Goal: Task Accomplishment & Management: Use online tool/utility

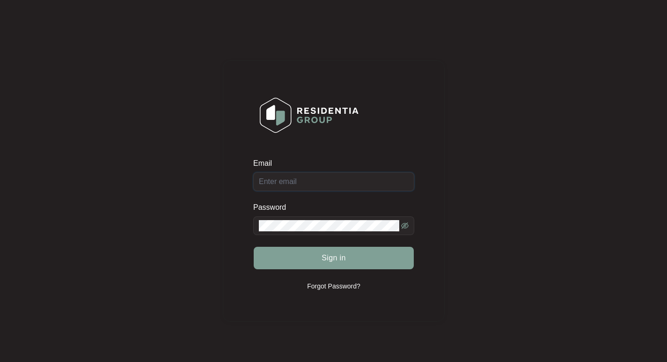
click at [300, 178] on input "Email" at bounding box center [333, 181] width 161 height 19
type input "v"
paste input "Residentia Group"
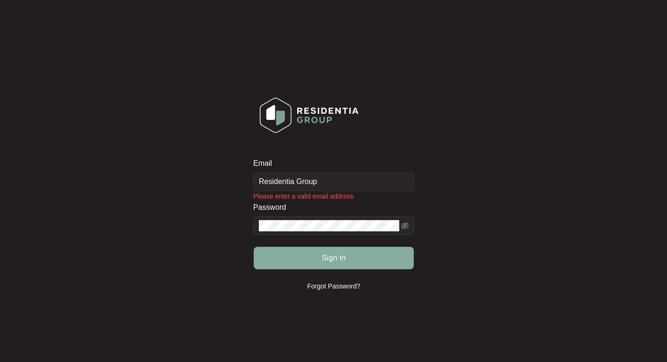
click at [302, 262] on button "Sign in" at bounding box center [334, 258] width 160 height 22
click at [403, 224] on icon "eye-invisible" at bounding box center [404, 225] width 7 height 7
click at [338, 256] on span "Sign in" at bounding box center [334, 257] width 24 height 11
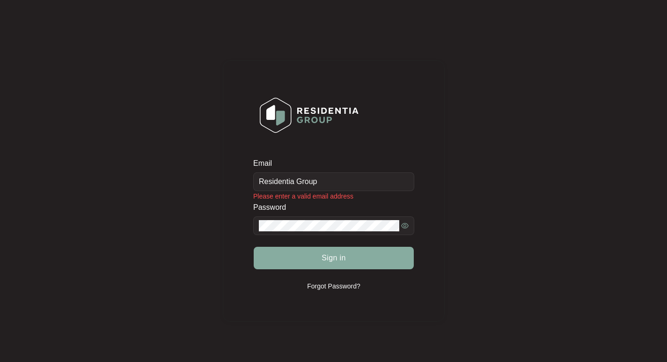
click at [338, 256] on span "Sign in" at bounding box center [334, 257] width 24 height 11
click at [321, 252] on button "Sign in" at bounding box center [334, 258] width 160 height 22
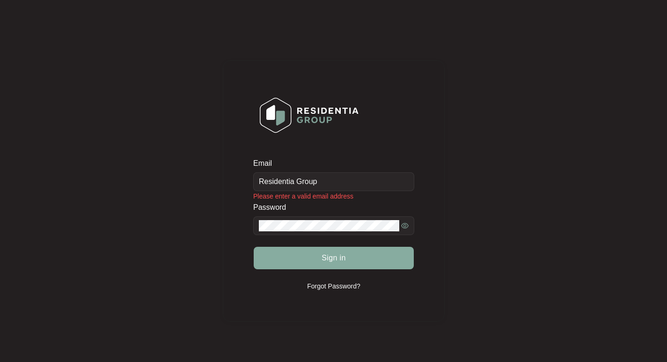
click at [338, 266] on button "Sign in" at bounding box center [334, 258] width 160 height 22
click at [258, 178] on input "Residentia Group" at bounding box center [333, 181] width 161 height 19
click at [254, 247] on button "Sign in" at bounding box center [334, 258] width 160 height 22
click at [168, 227] on div "Email Residentia Group Please enter a valid email address Password Sign in Forg…" at bounding box center [333, 190] width 648 height 363
drag, startPoint x: 340, startPoint y: 181, endPoint x: 0, endPoint y: 185, distance: 340.3
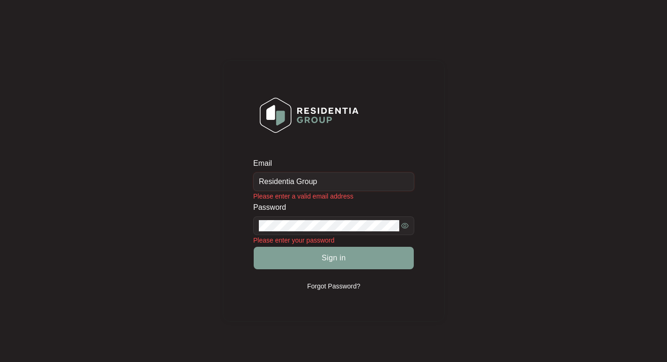
click at [0, 185] on main "Email Residentia Group Please enter a valid email address Password Please enter…" at bounding box center [333, 190] width 667 height 381
type input "v"
paste input "[EMAIL_ADDRESS][DOMAIN_NAME]"
type input "[EMAIL_ADDRESS][DOMAIN_NAME]"
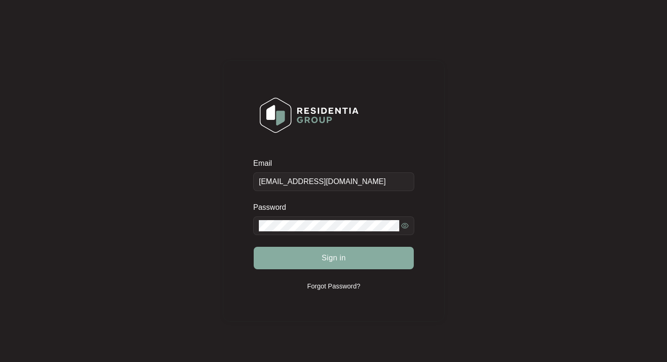
click at [335, 257] on span "Sign in" at bounding box center [334, 257] width 24 height 11
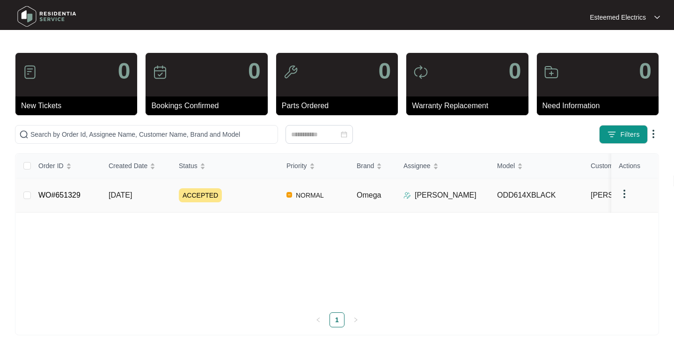
click at [120, 198] on span "[DATE]" at bounding box center [120, 195] width 23 height 8
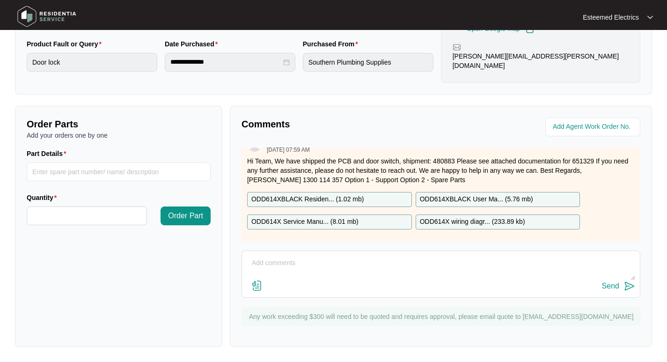
scroll to position [24, 0]
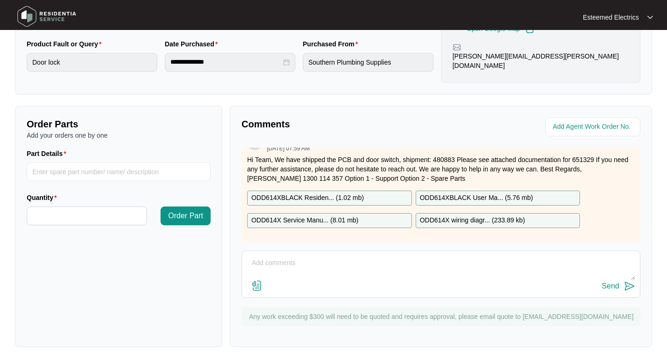
click at [322, 193] on p "ODD614XBLACK Residen... ( 1.02 mb )" at bounding box center [307, 198] width 112 height 10
click at [271, 215] on p "ODD614X Service Manu... ( 8.01 mb )" at bounding box center [304, 220] width 107 height 10
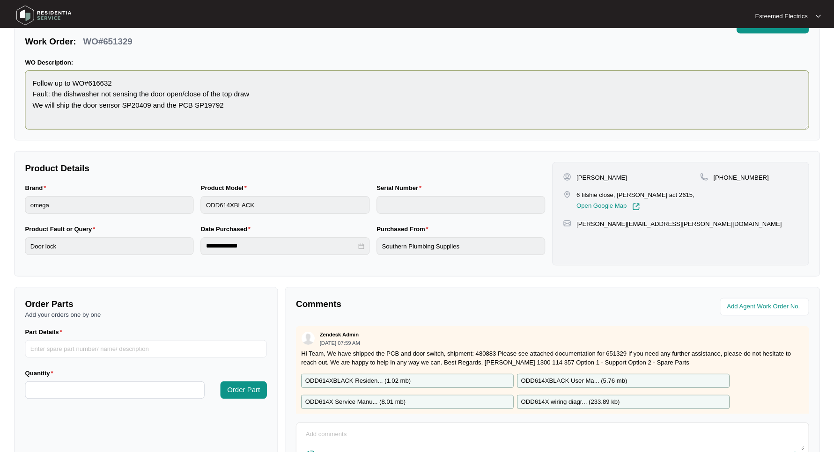
scroll to position [0, 0]
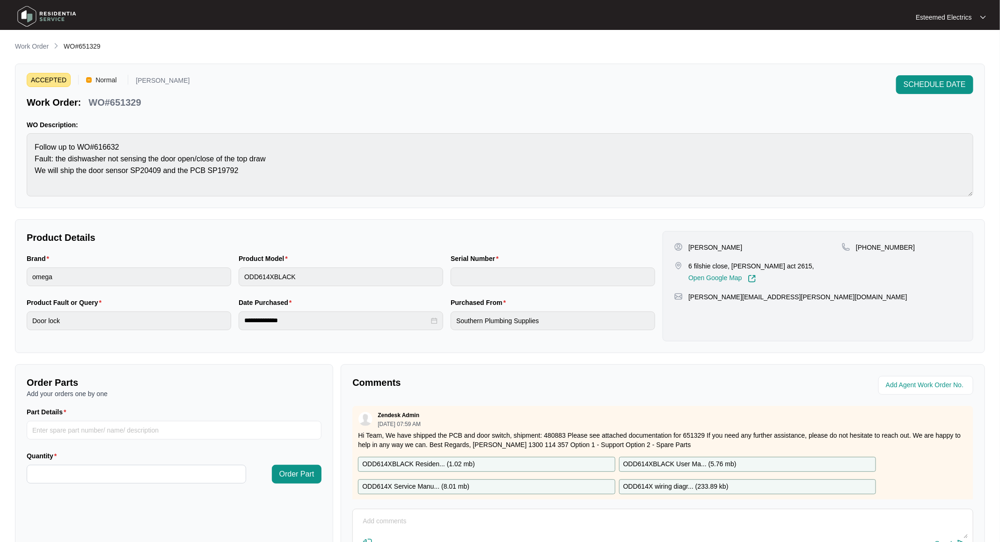
click at [395, 56] on div "**********" at bounding box center [500, 323] width 970 height 564
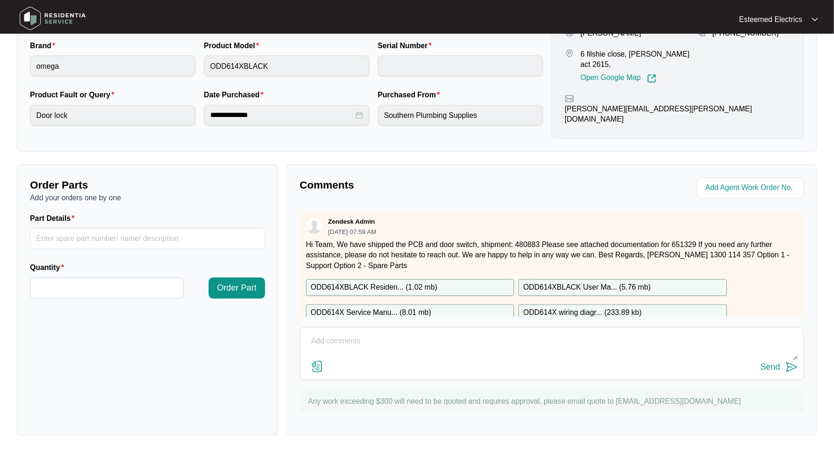
scroll to position [169, 0]
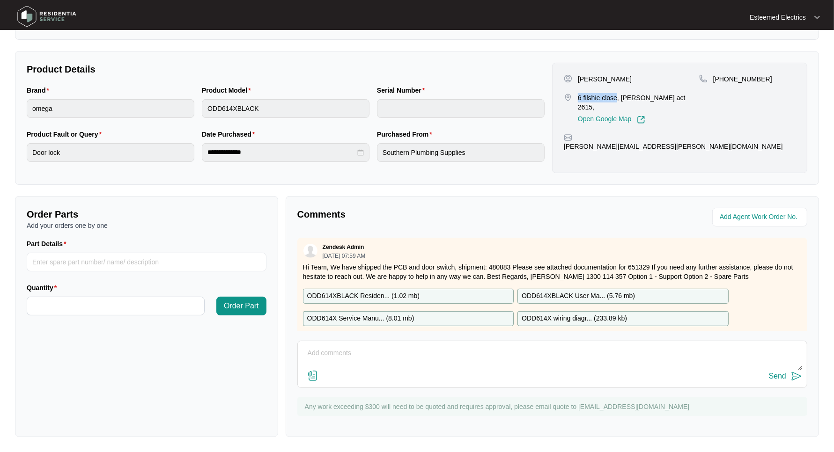
drag, startPoint x: 578, startPoint y: 99, endPoint x: 615, endPoint y: 95, distance: 37.7
click at [615, 95] on p "6 filshie close, [PERSON_NAME] act 2615," at bounding box center [638, 102] width 121 height 19
copy p "6 filshie close"
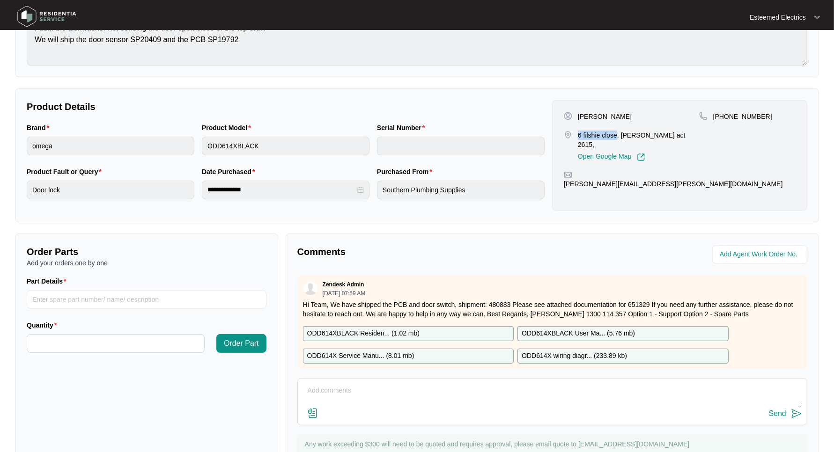
scroll to position [111, 0]
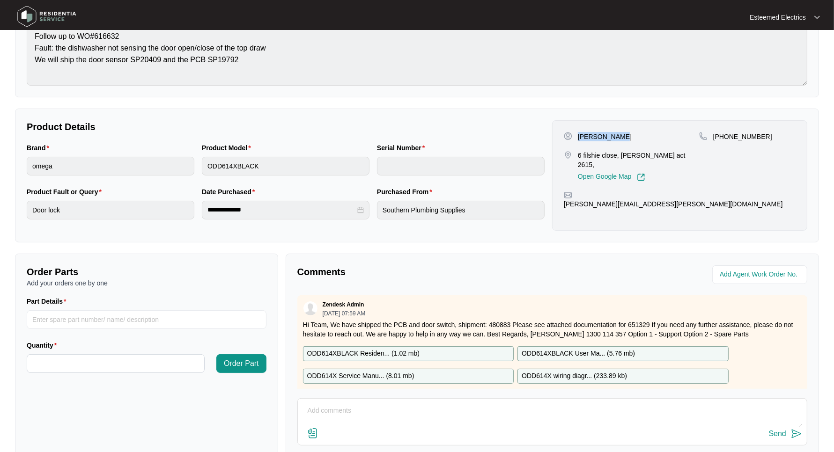
drag, startPoint x: 616, startPoint y: 135, endPoint x: 578, endPoint y: 139, distance: 38.1
click at [578, 139] on div "[PERSON_NAME]" at bounding box center [631, 136] width 135 height 9
copy p "[PERSON_NAME]"
drag, startPoint x: 763, startPoint y: 138, endPoint x: 714, endPoint y: 147, distance: 50.0
click at [666, 147] on div "[PHONE_NUMBER]" at bounding box center [747, 157] width 96 height 50
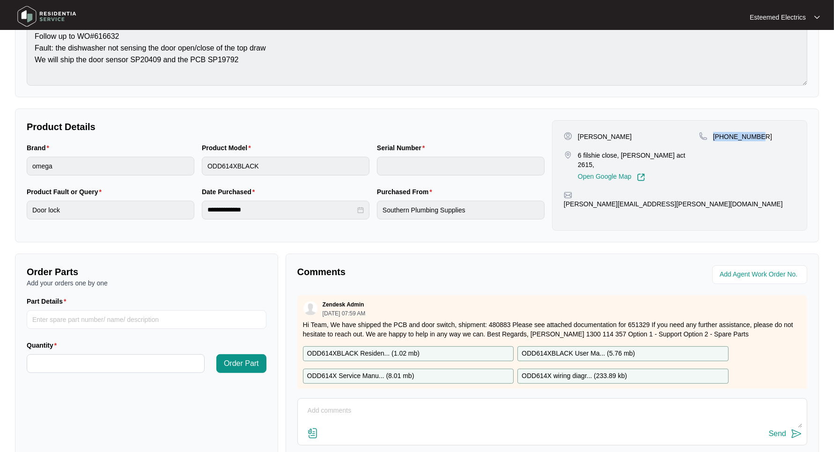
copy p "[PHONE_NUMBER]"
drag, startPoint x: 630, startPoint y: 183, endPoint x: 578, endPoint y: 190, distance: 51.6
click at [578, 191] on div "[PERSON_NAME][EMAIL_ADDRESS][PERSON_NAME][DOMAIN_NAME]" at bounding box center [680, 200] width 232 height 18
copy p "[PERSON_NAME][EMAIL_ADDRESS][PERSON_NAME][DOMAIN_NAME]"
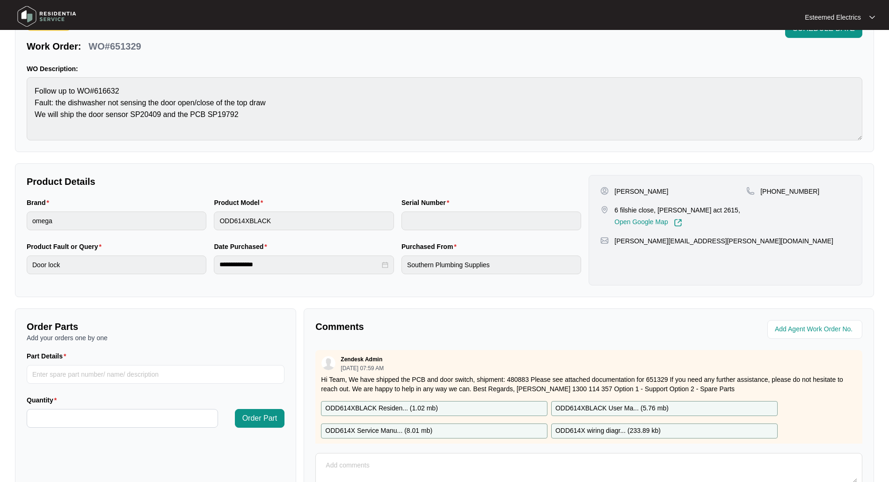
scroll to position [0, 0]
